Goal: Information Seeking & Learning: Learn about a topic

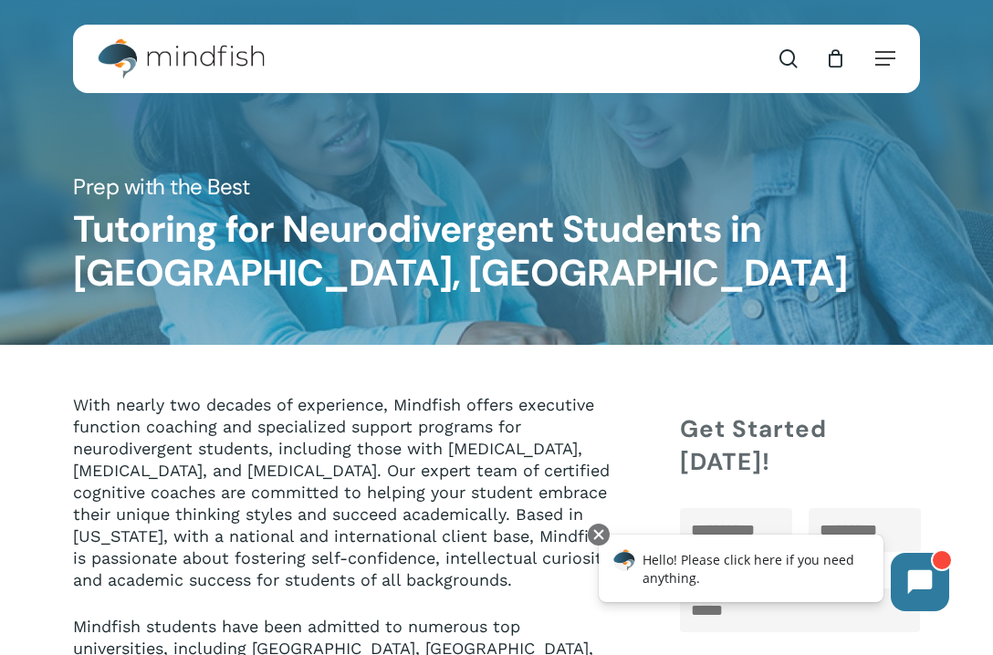
click at [906, 52] on div "search 0 Menu Test Prep Test Prep Test Prep Tutoring Practice Test Program ACT/…" at bounding box center [496, 59] width 847 height 68
click at [902, 52] on div "search 0 Menu Test Prep Test Prep Test Prep Tutoring Practice Test Program ACT/…" at bounding box center [496, 59] width 847 height 68
click at [893, 52] on span "Navigation Menu" at bounding box center [885, 58] width 20 height 18
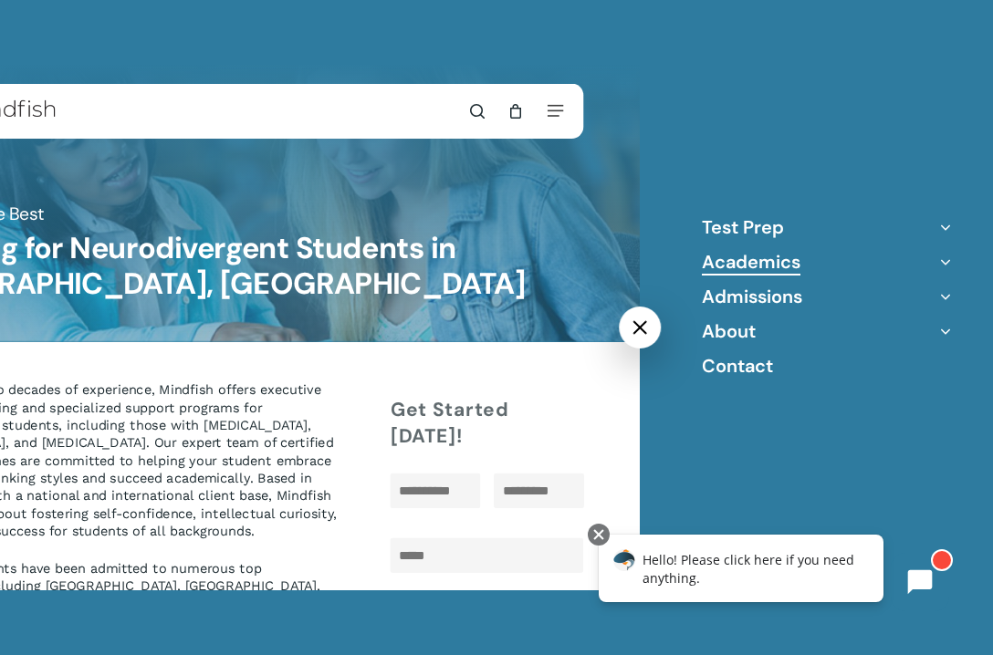
click at [768, 269] on link "Academics" at bounding box center [751, 262] width 99 height 24
click at [944, 262] on icon "Off Canvas Menu" at bounding box center [946, 262] width 26 height 26
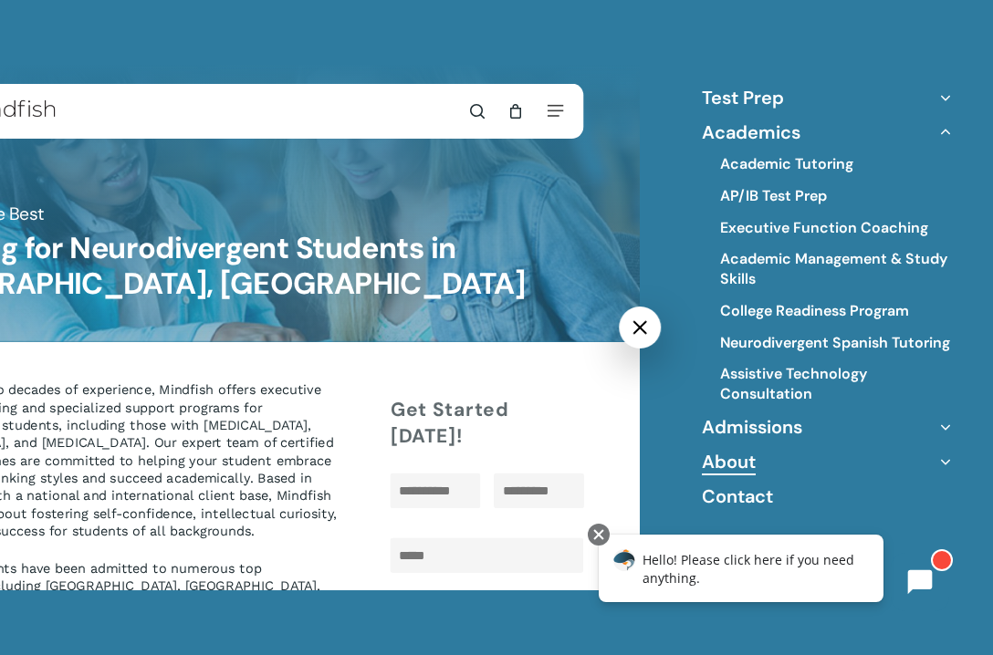
click at [729, 450] on link "About" at bounding box center [729, 462] width 54 height 24
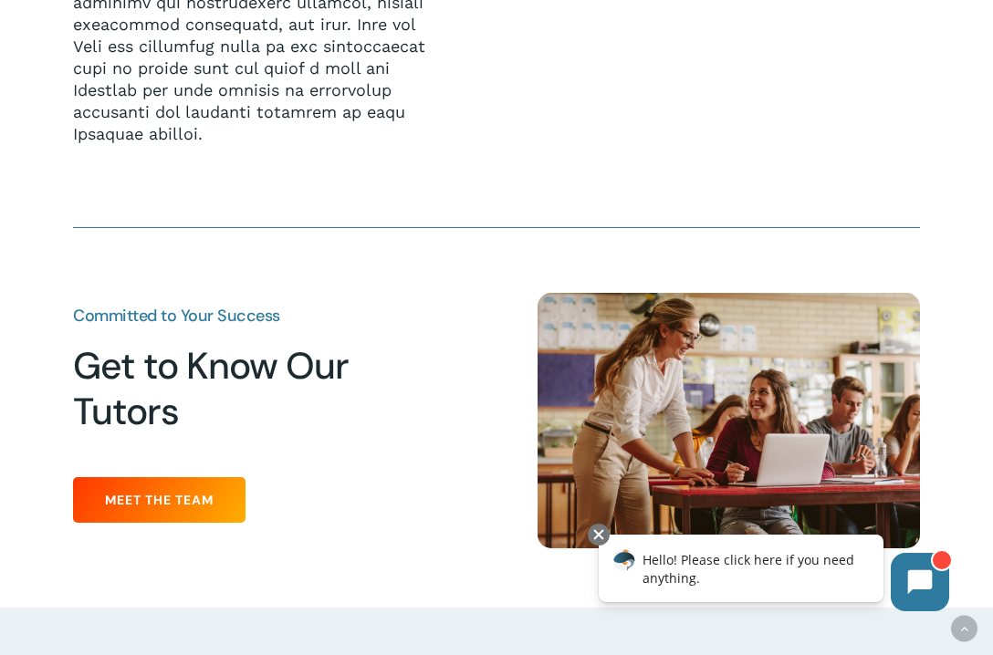
scroll to position [2062, 0]
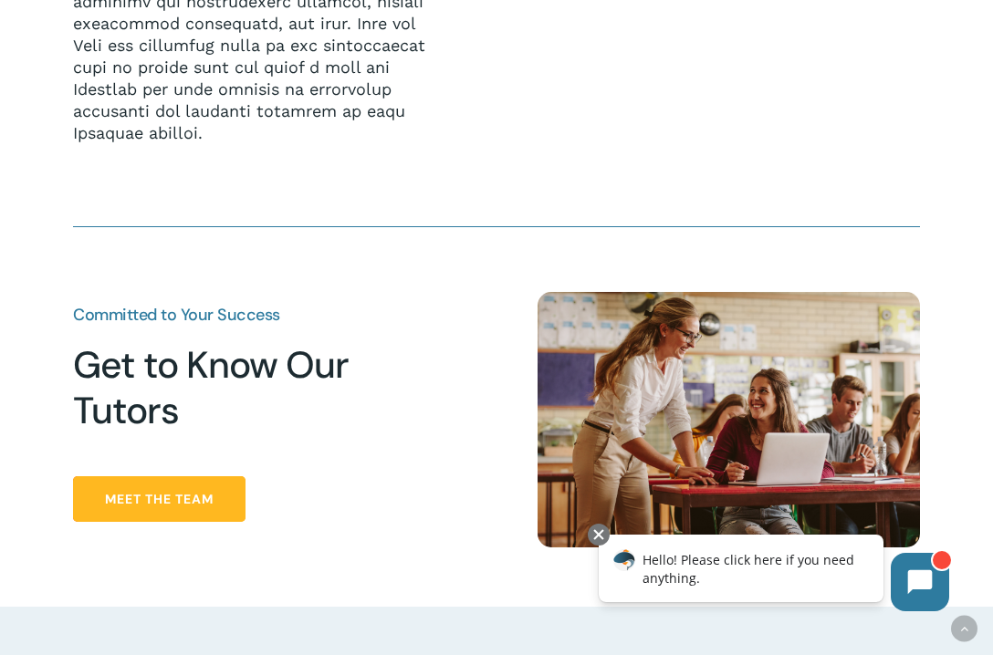
click at [217, 476] on link "Meet the Team" at bounding box center [159, 499] width 172 height 46
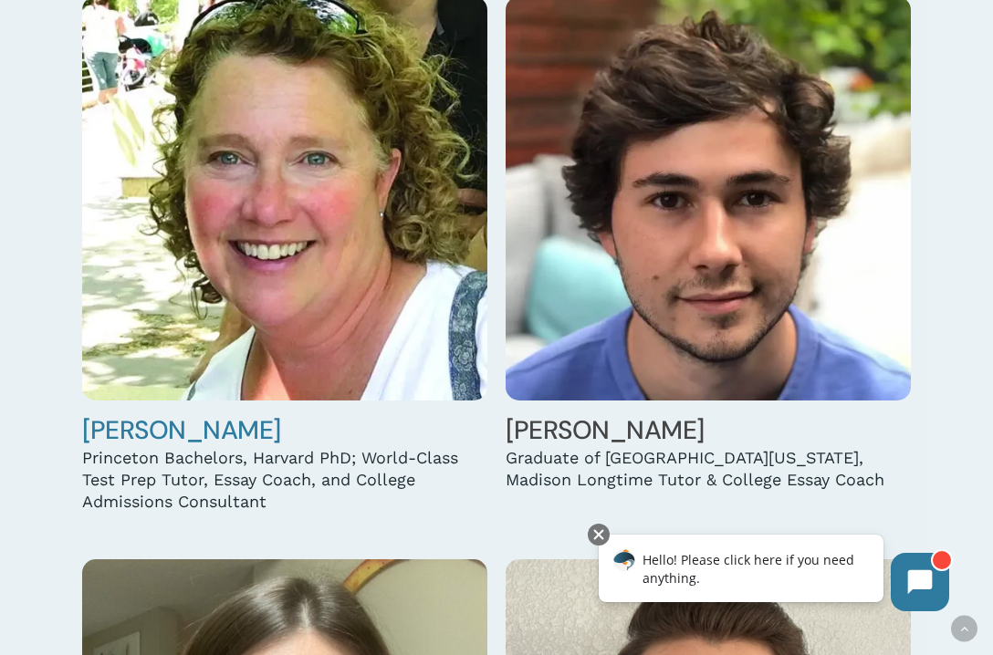
scroll to position [1967, 0]
